Goal: Task Accomplishment & Management: Manage account settings

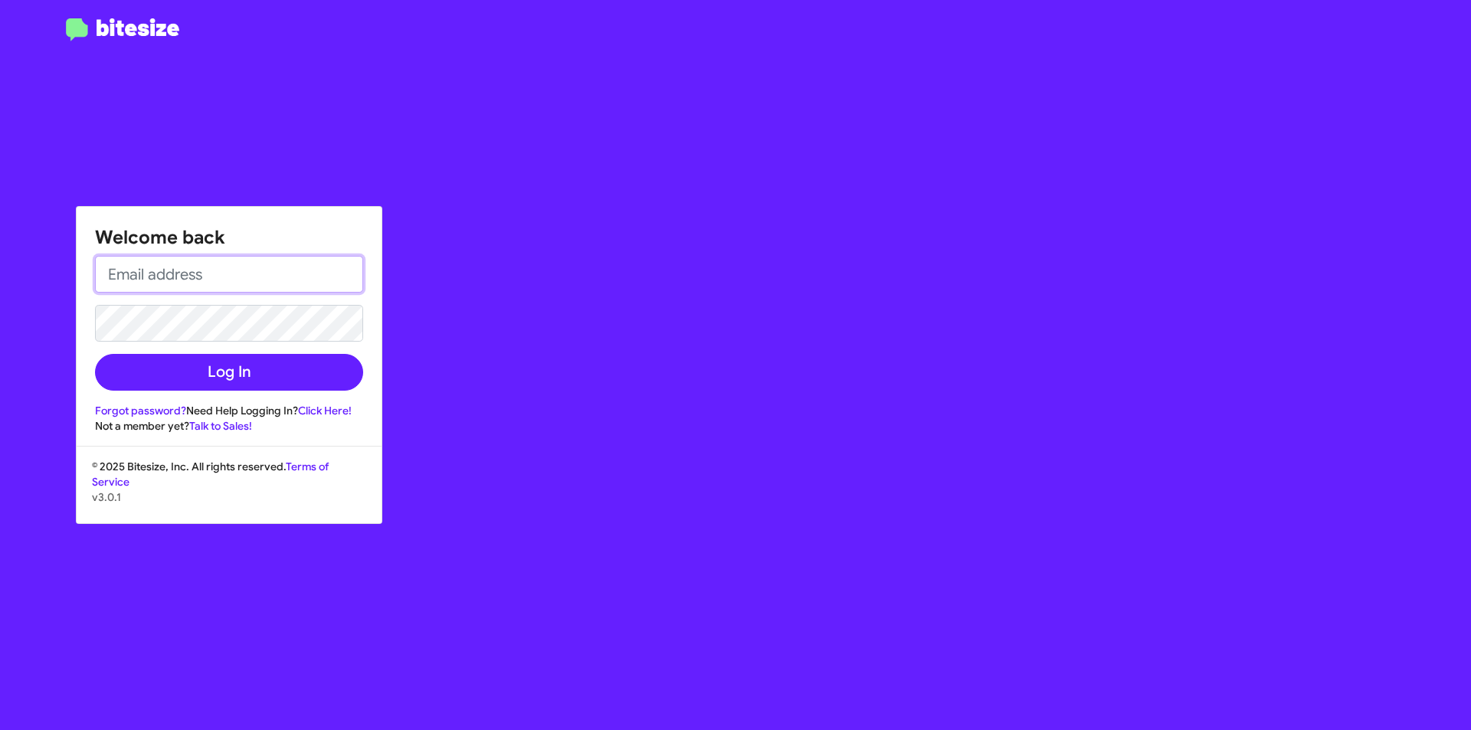
type input "[EMAIL_ADDRESS][DOMAIN_NAME]"
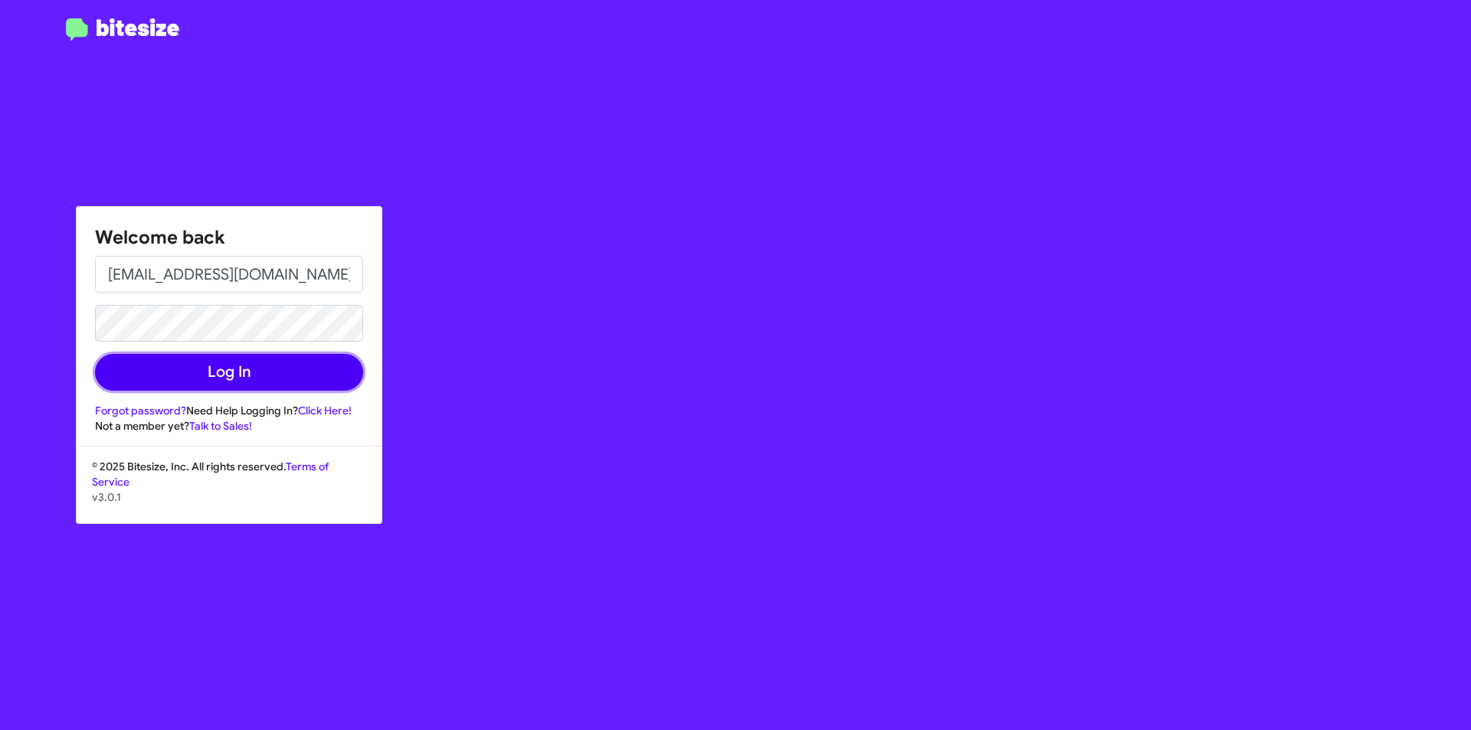
click at [224, 377] on button "Log In" at bounding box center [229, 372] width 268 height 37
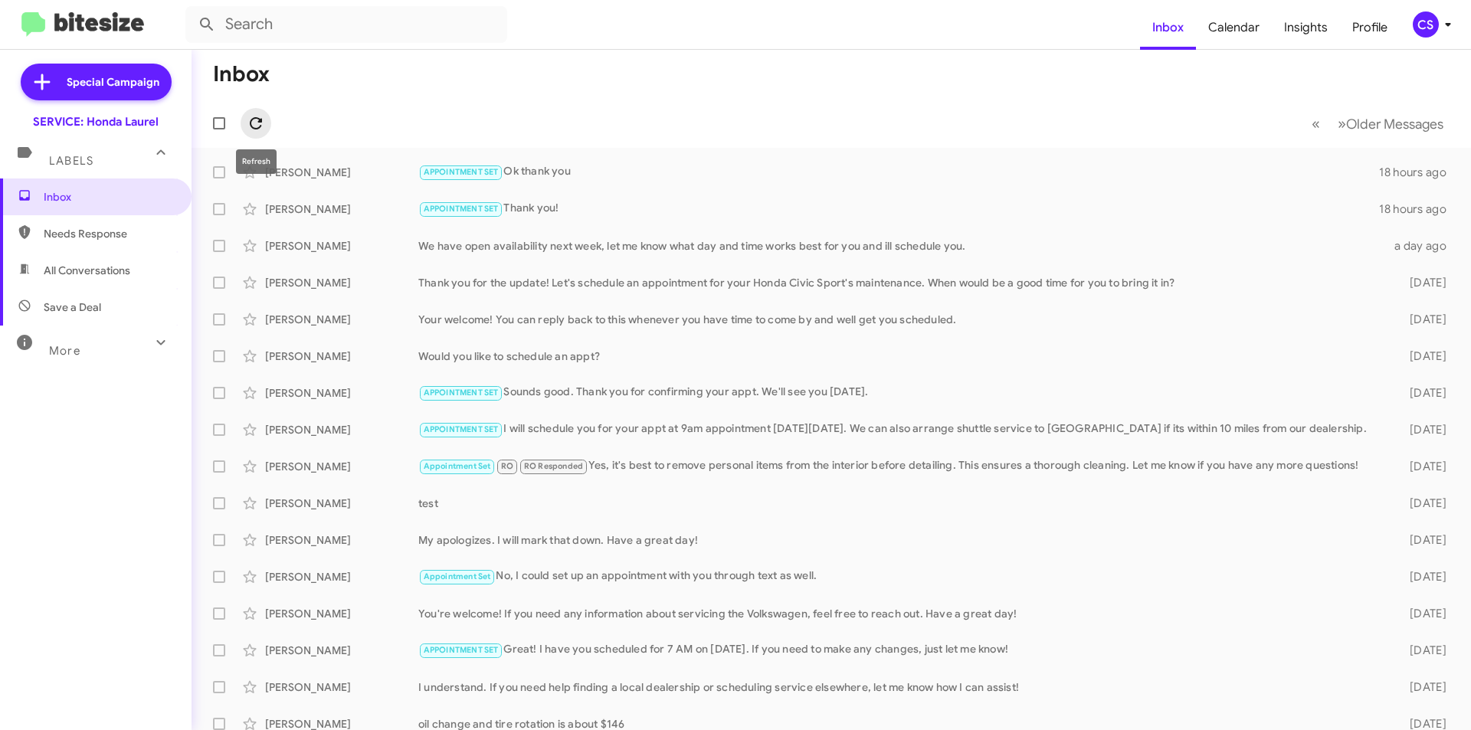
click at [246, 122] on span at bounding box center [256, 123] width 31 height 18
click at [529, 80] on mat-toolbar-row "Inbox" at bounding box center [831, 74] width 1279 height 49
click at [261, 116] on icon at bounding box center [256, 123] width 18 height 18
click at [264, 116] on icon at bounding box center [256, 123] width 18 height 18
drag, startPoint x: 251, startPoint y: 111, endPoint x: 561, endPoint y: 32, distance: 319.4
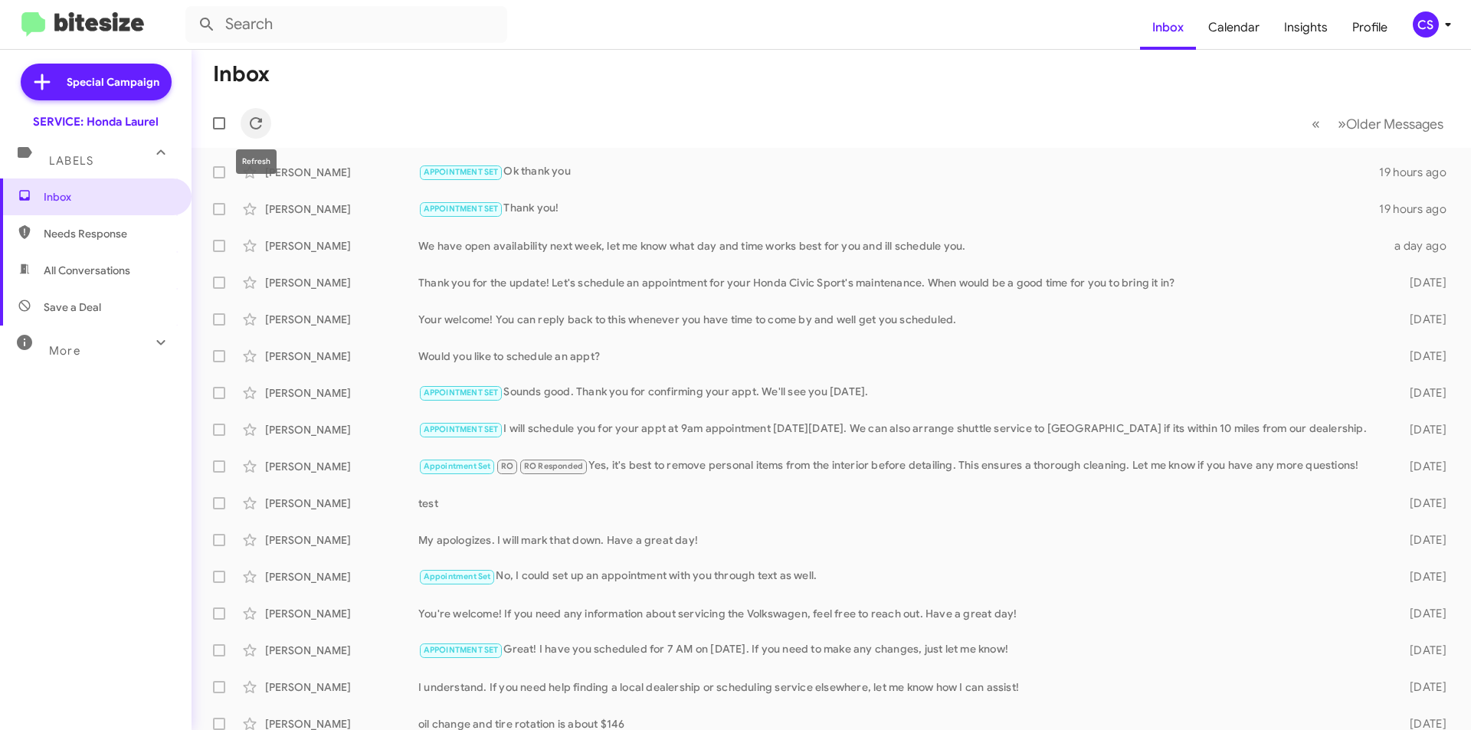
click at [254, 110] on button at bounding box center [256, 123] width 31 height 31
click at [264, 120] on icon at bounding box center [256, 123] width 18 height 18
click at [251, 120] on icon at bounding box center [256, 123] width 18 height 18
